Goal: Task Accomplishment & Management: Use online tool/utility

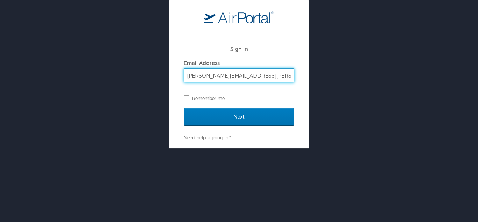
type input "[PERSON_NAME][EMAIL_ADDRESS][PERSON_NAME][DOMAIN_NAME]"
click at [184, 108] on input "Next" at bounding box center [239, 117] width 111 height 18
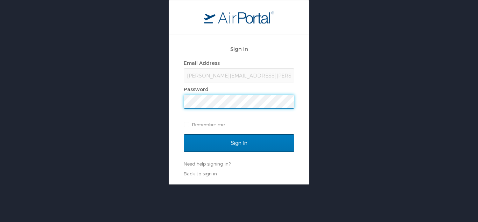
click at [184, 134] on input "Sign In" at bounding box center [239, 143] width 111 height 18
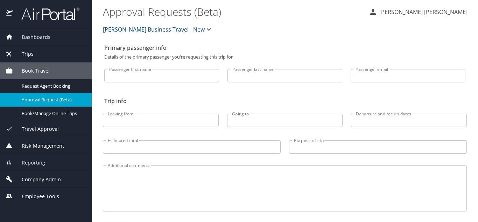
click at [44, 39] on span "Dashboards" at bounding box center [31, 37] width 37 height 8
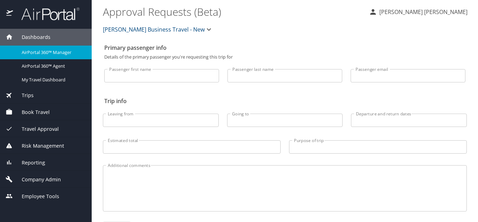
click at [43, 54] on span "AirPortal 360™ Manager" at bounding box center [53, 52] width 62 height 7
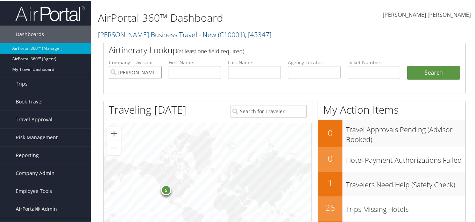
click at [156, 73] on input "Christopherson Business Travel - New" at bounding box center [135, 71] width 53 height 13
